Goal: Information Seeking & Learning: Learn about a topic

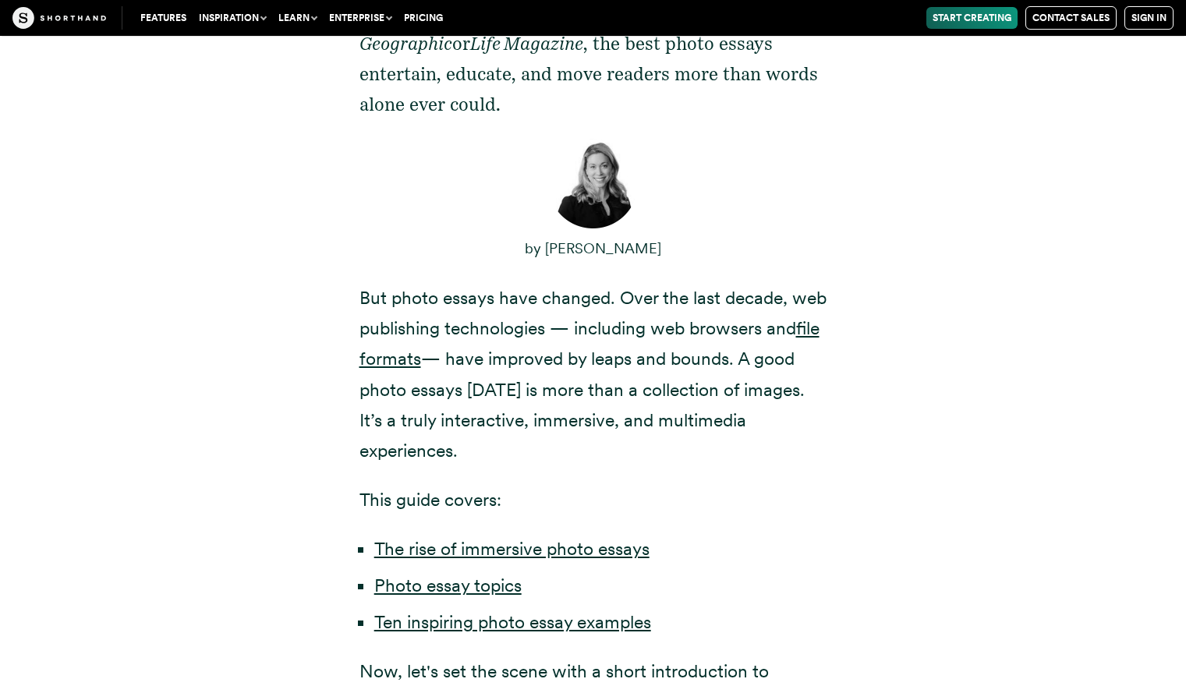
scroll to position [833, 0]
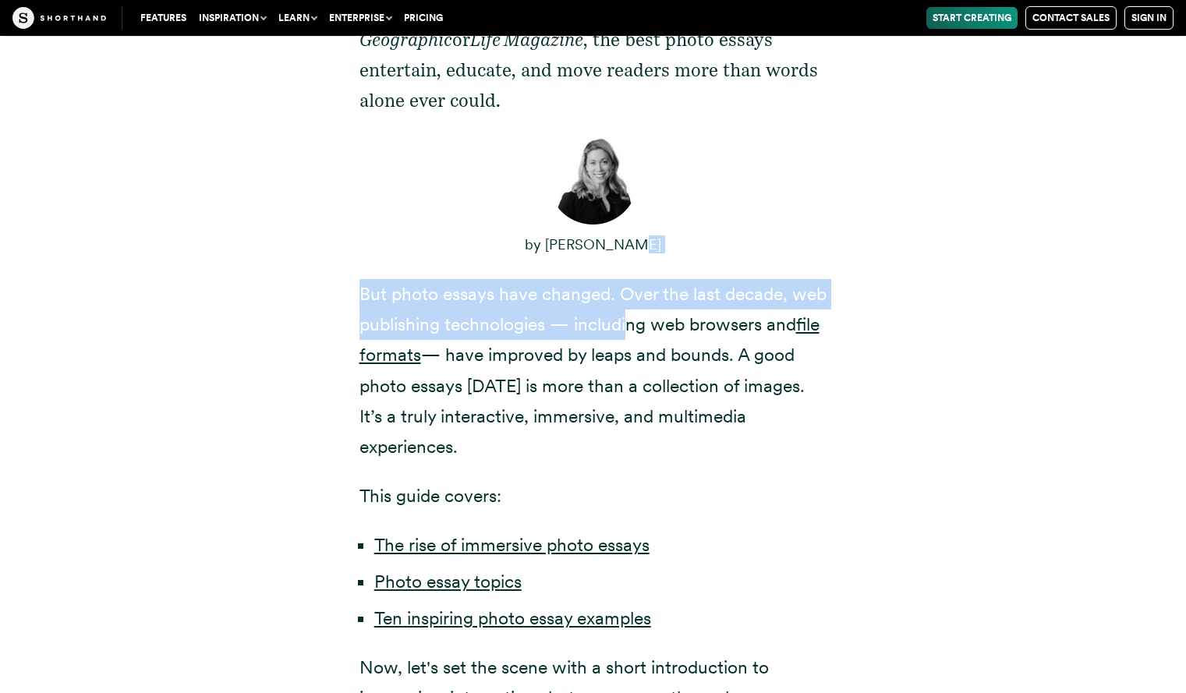
drag, startPoint x: 625, startPoint y: 230, endPoint x: 626, endPoint y: 284, distance: 54.6
click at [626, 284] on div "Photo essays are one of the most powerful forms of storytelling in the last cen…" at bounding box center [593, 308] width 468 height 811
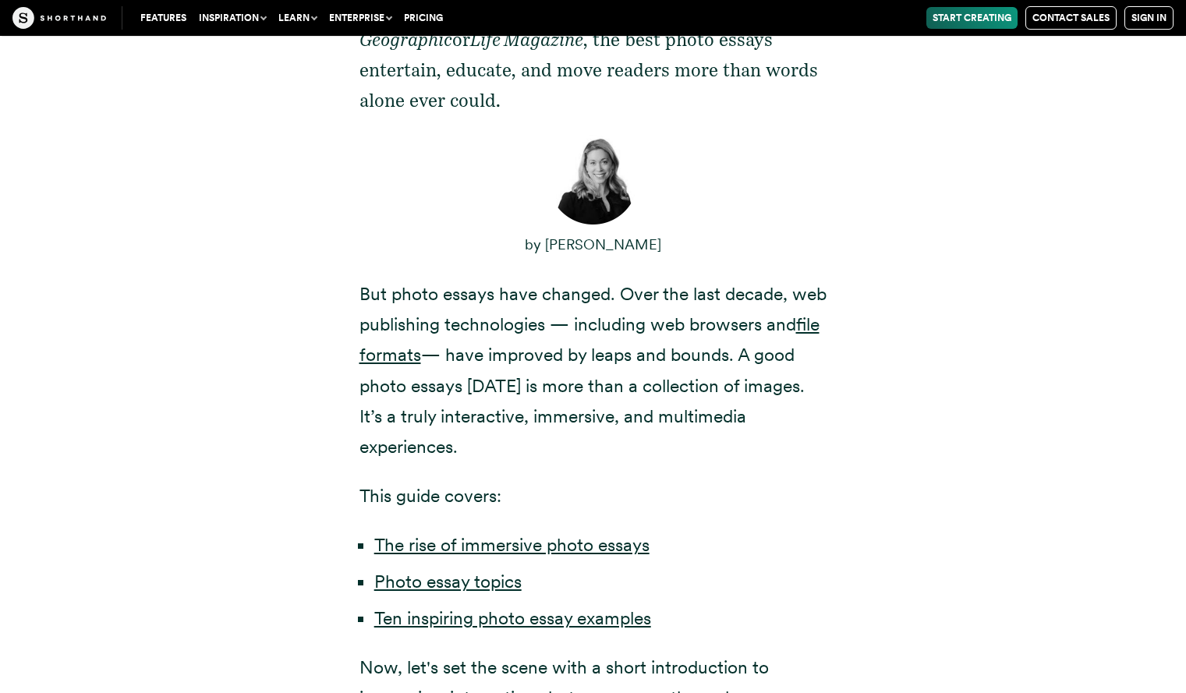
click at [638, 321] on p "But photo essays have changed. Over the last decade, web publishing technologie…" at bounding box center [593, 370] width 468 height 183
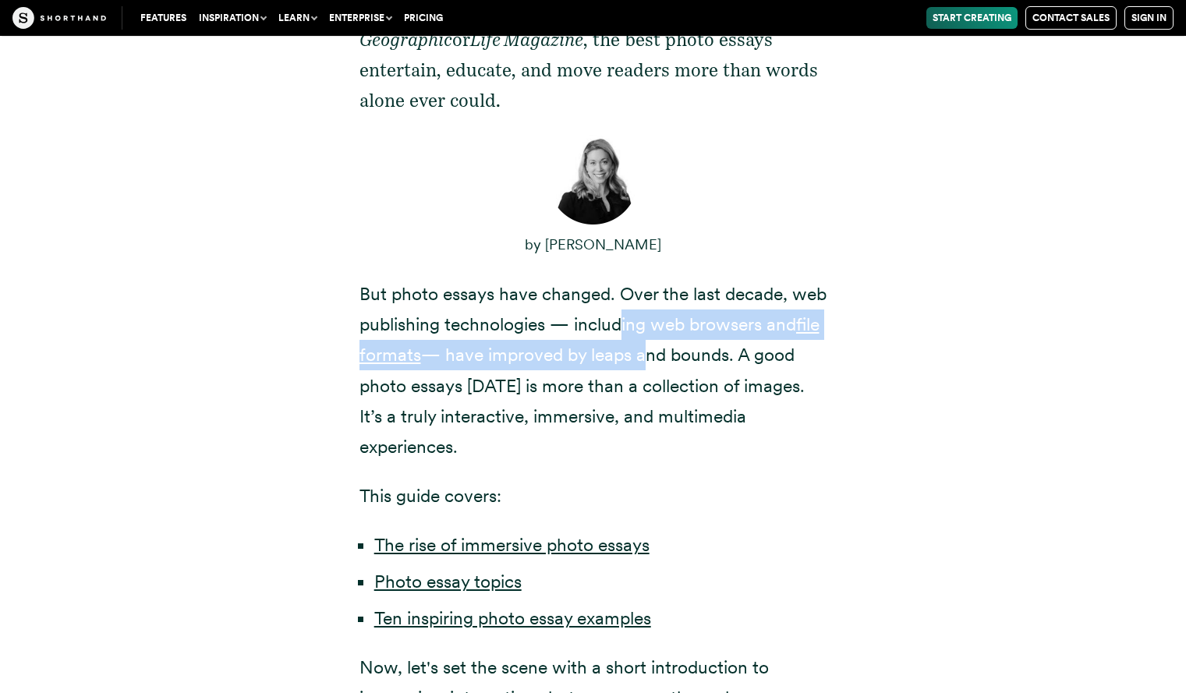
drag, startPoint x: 638, startPoint y: 321, endPoint x: 623, endPoint y: 282, distance: 42.0
click at [623, 282] on p "But photo essays have changed. Over the last decade, web publishing technologie…" at bounding box center [593, 370] width 468 height 183
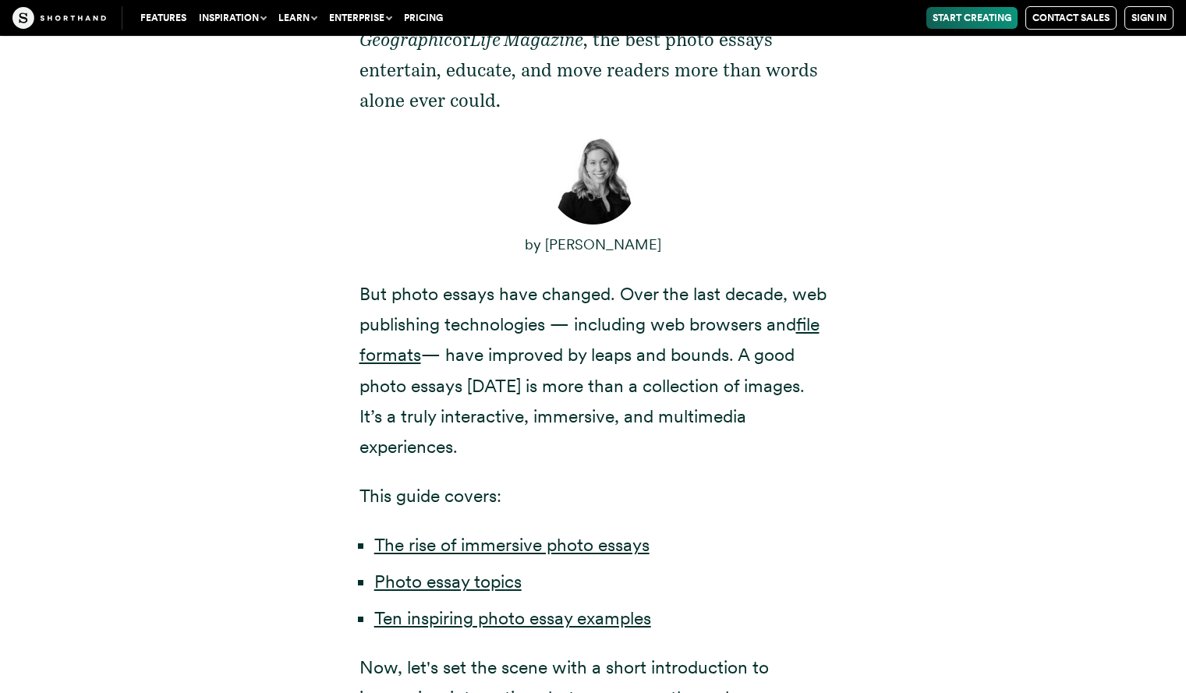
click at [610, 358] on p "But photo essays have changed. Over the last decade, web publishing technologie…" at bounding box center [593, 370] width 468 height 183
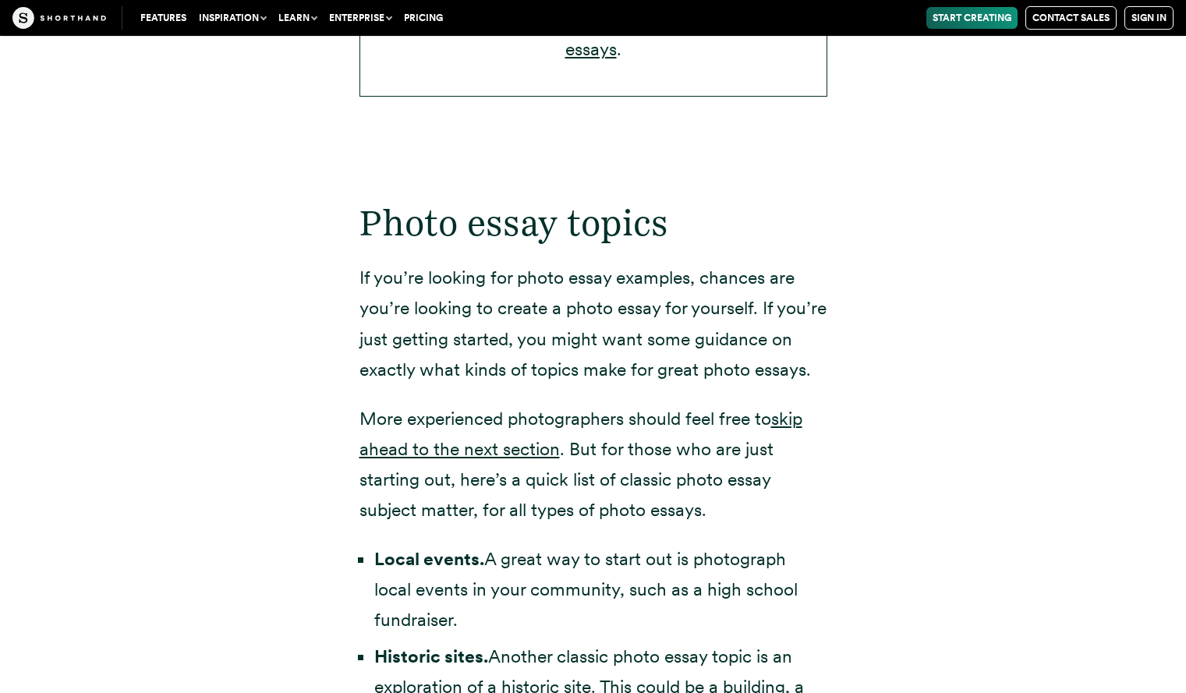
scroll to position [3023, 0]
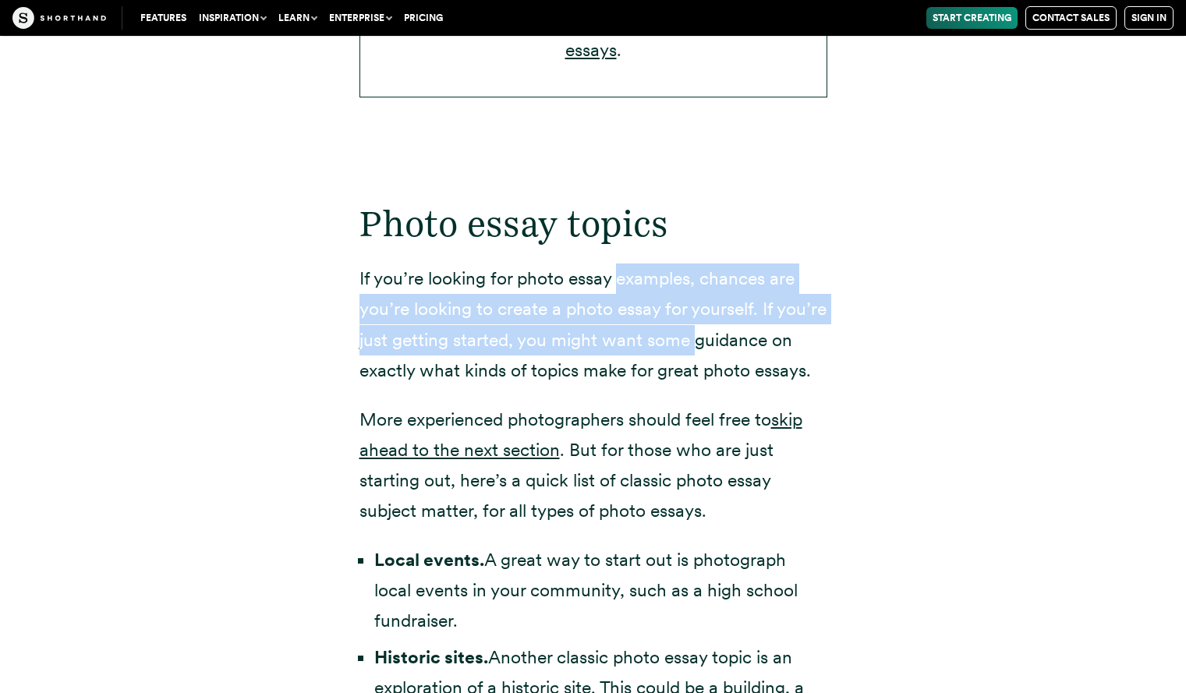
drag, startPoint x: 617, startPoint y: 260, endPoint x: 693, endPoint y: 307, distance: 89.3
click at [693, 307] on p "If you’re looking for photo essay examples, chances are you’re looking to creat…" at bounding box center [593, 324] width 468 height 122
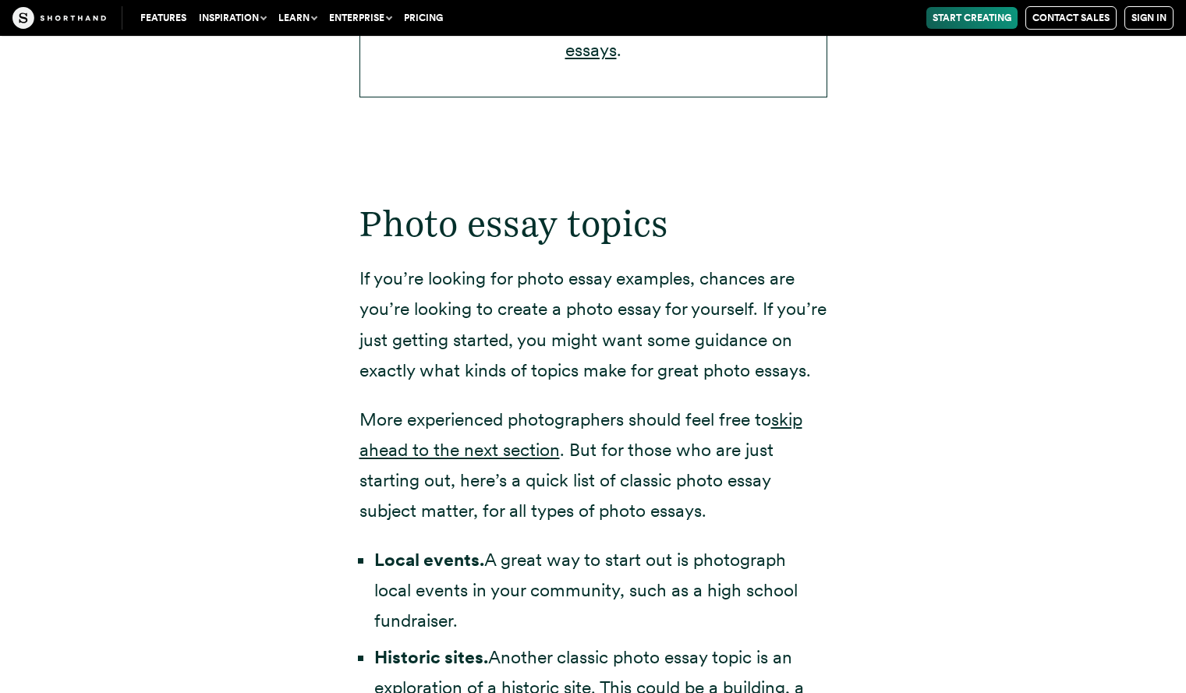
click at [562, 349] on p "If you’re looking for photo essay examples, chances are you’re looking to creat…" at bounding box center [593, 324] width 468 height 122
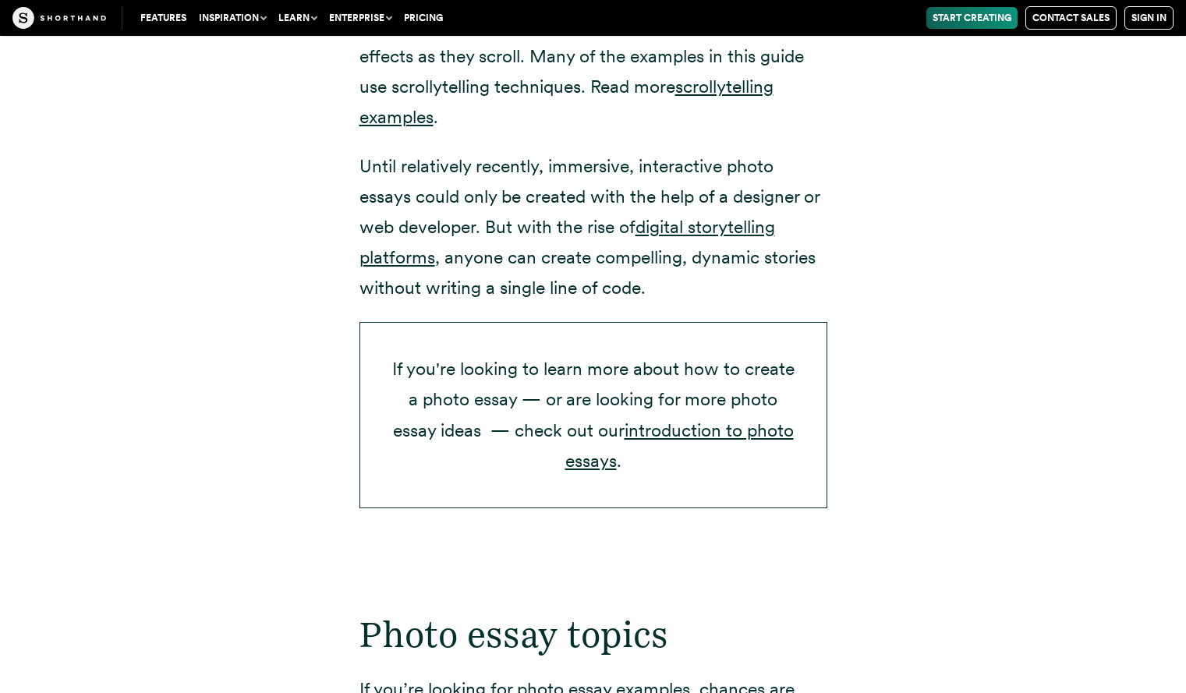
scroll to position [3075, 0]
